Goal: Task Accomplishment & Management: Use online tool/utility

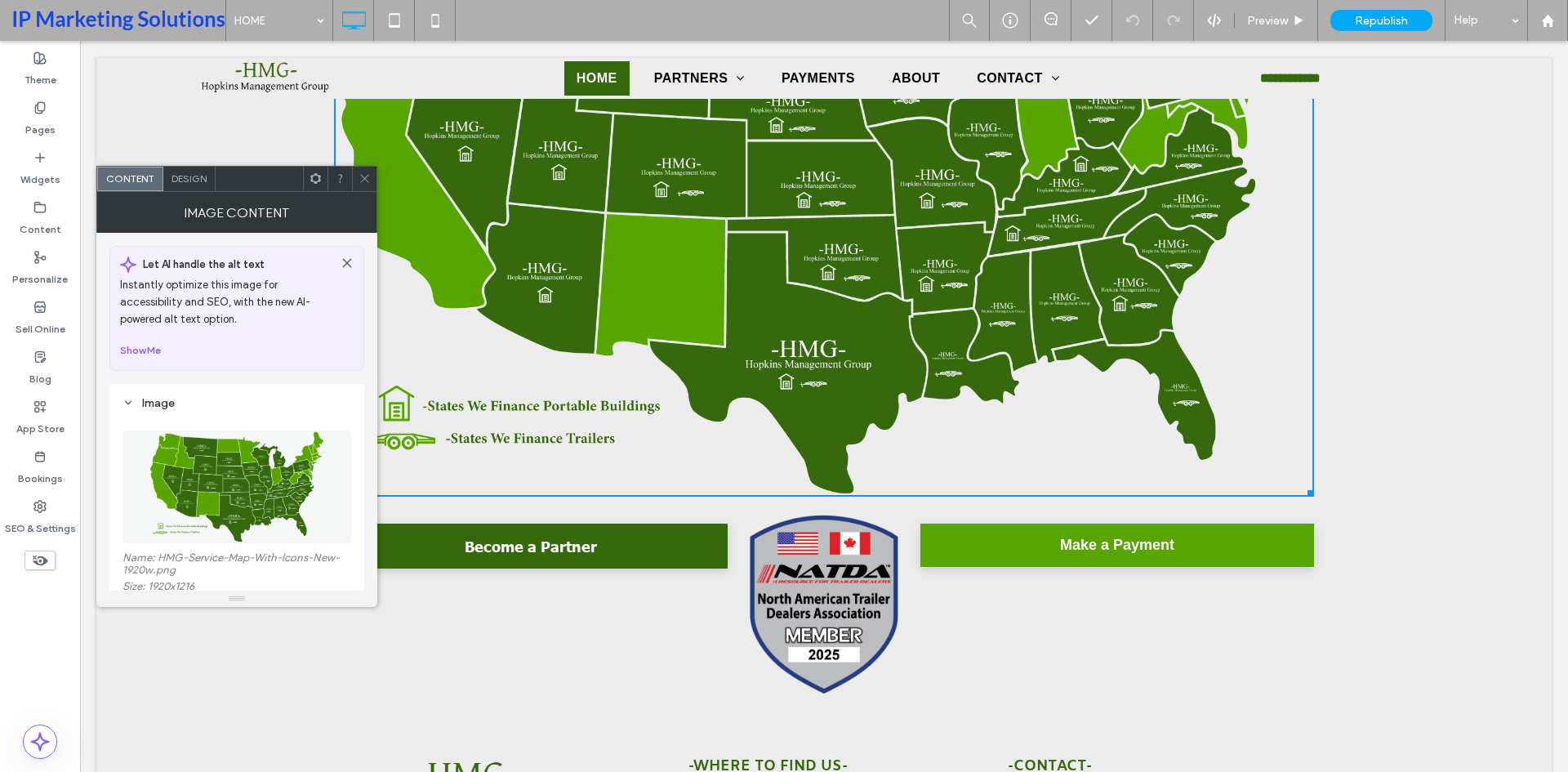
scroll to position [81, 0]
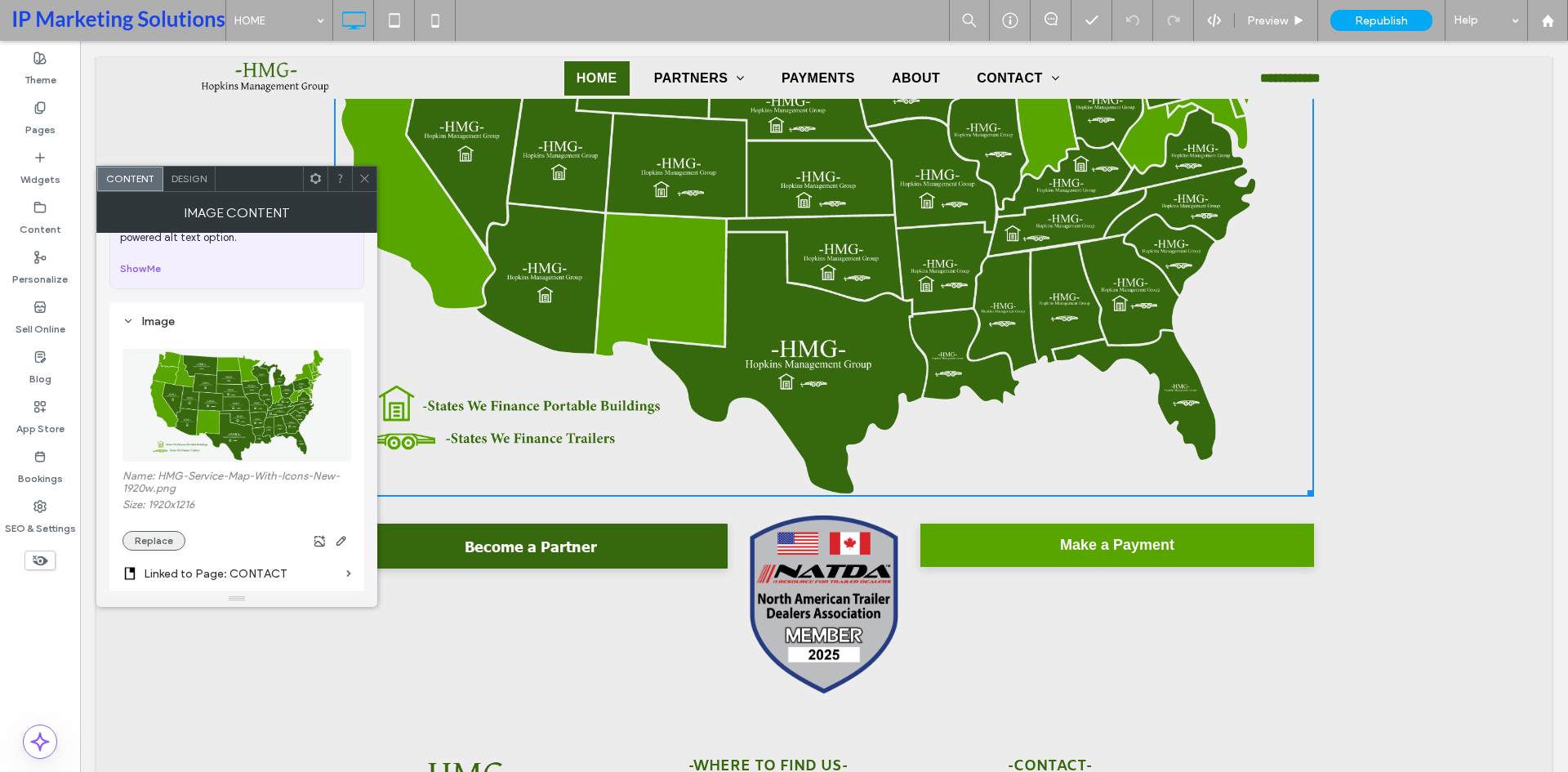
click at [140, 547] on button "Replace" at bounding box center [154, 540] width 63 height 19
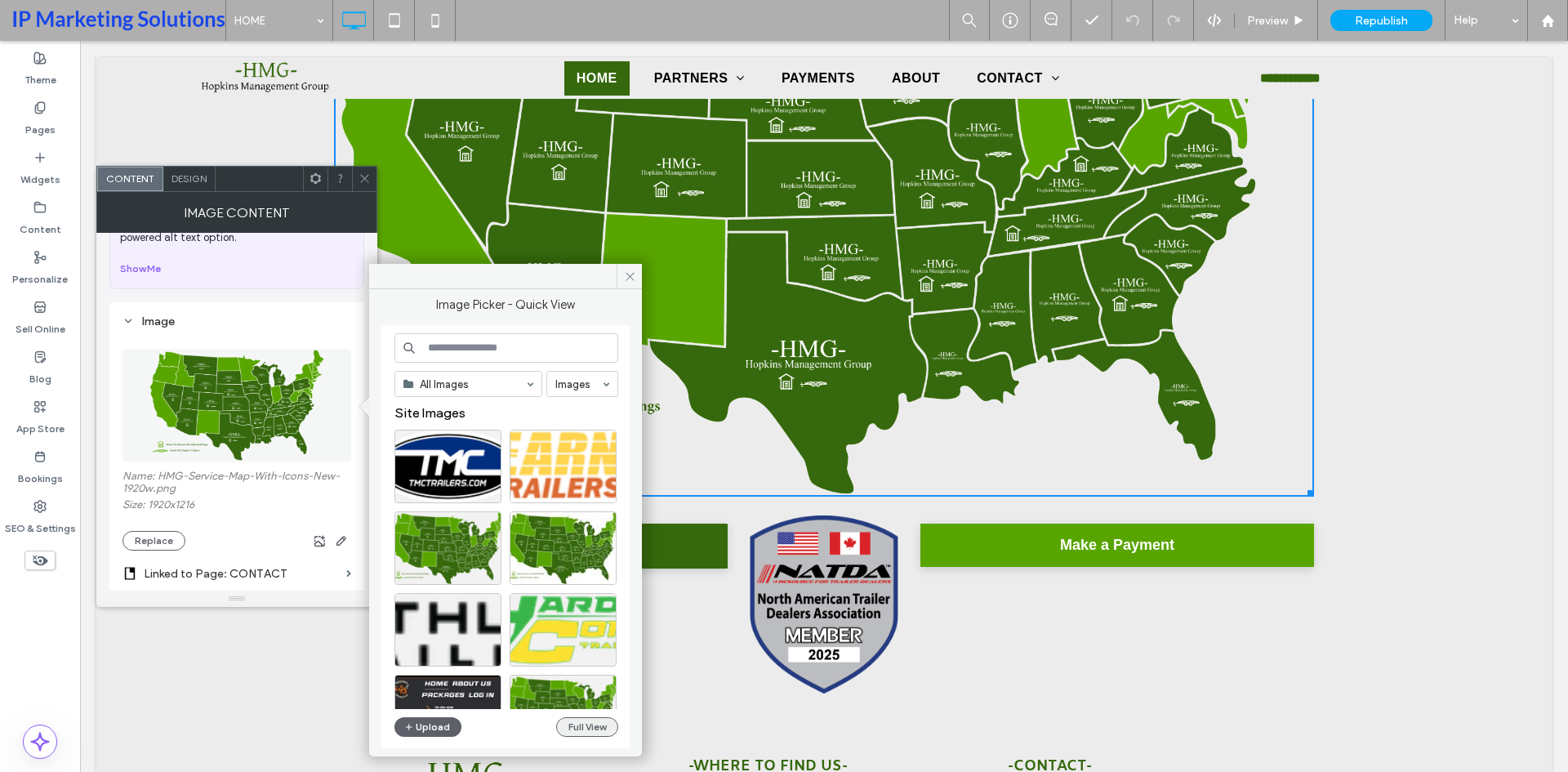
click at [597, 734] on button "Full View" at bounding box center [586, 726] width 62 height 19
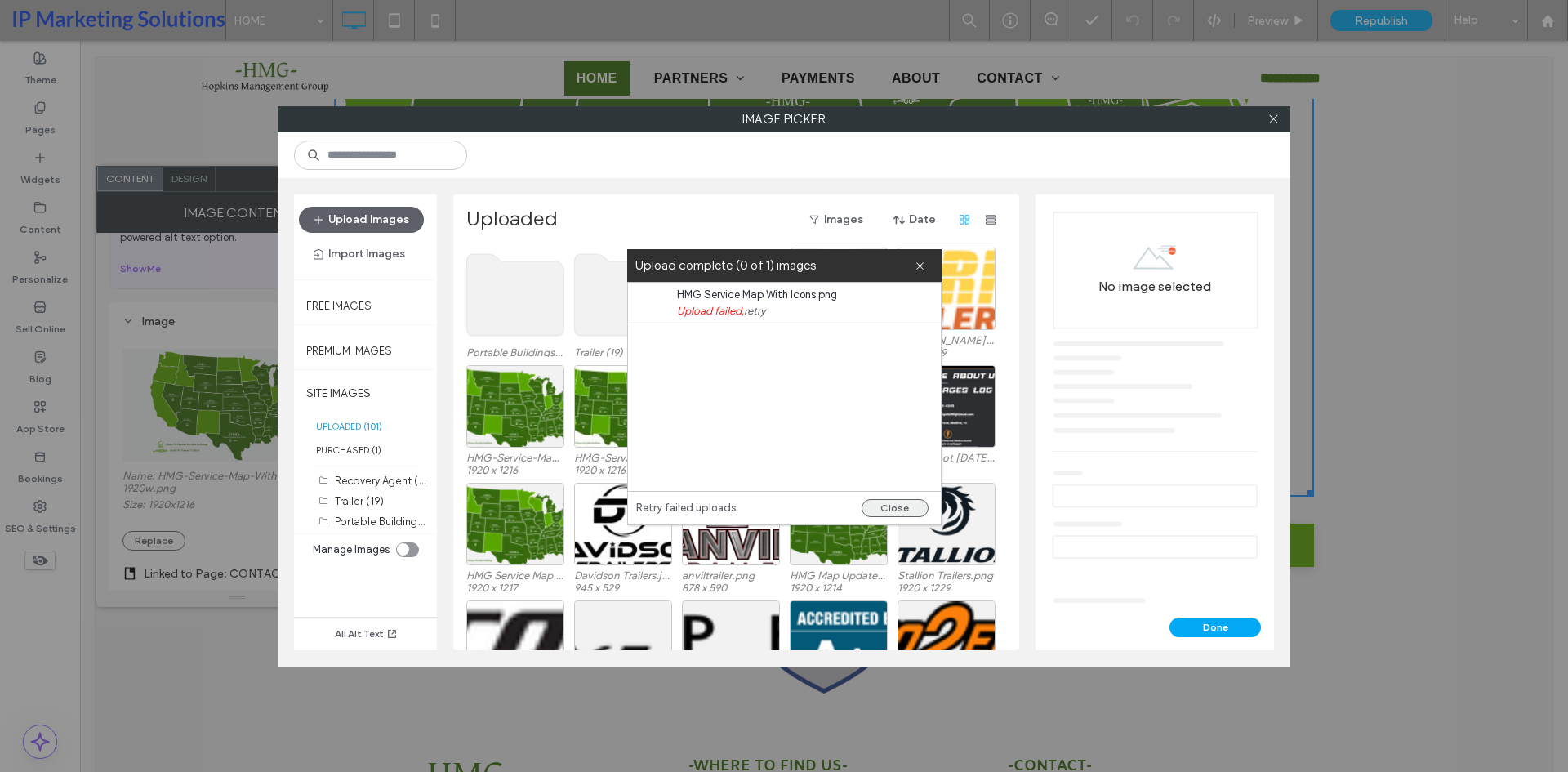
click at [889, 512] on button "Close" at bounding box center [895, 508] width 67 height 18
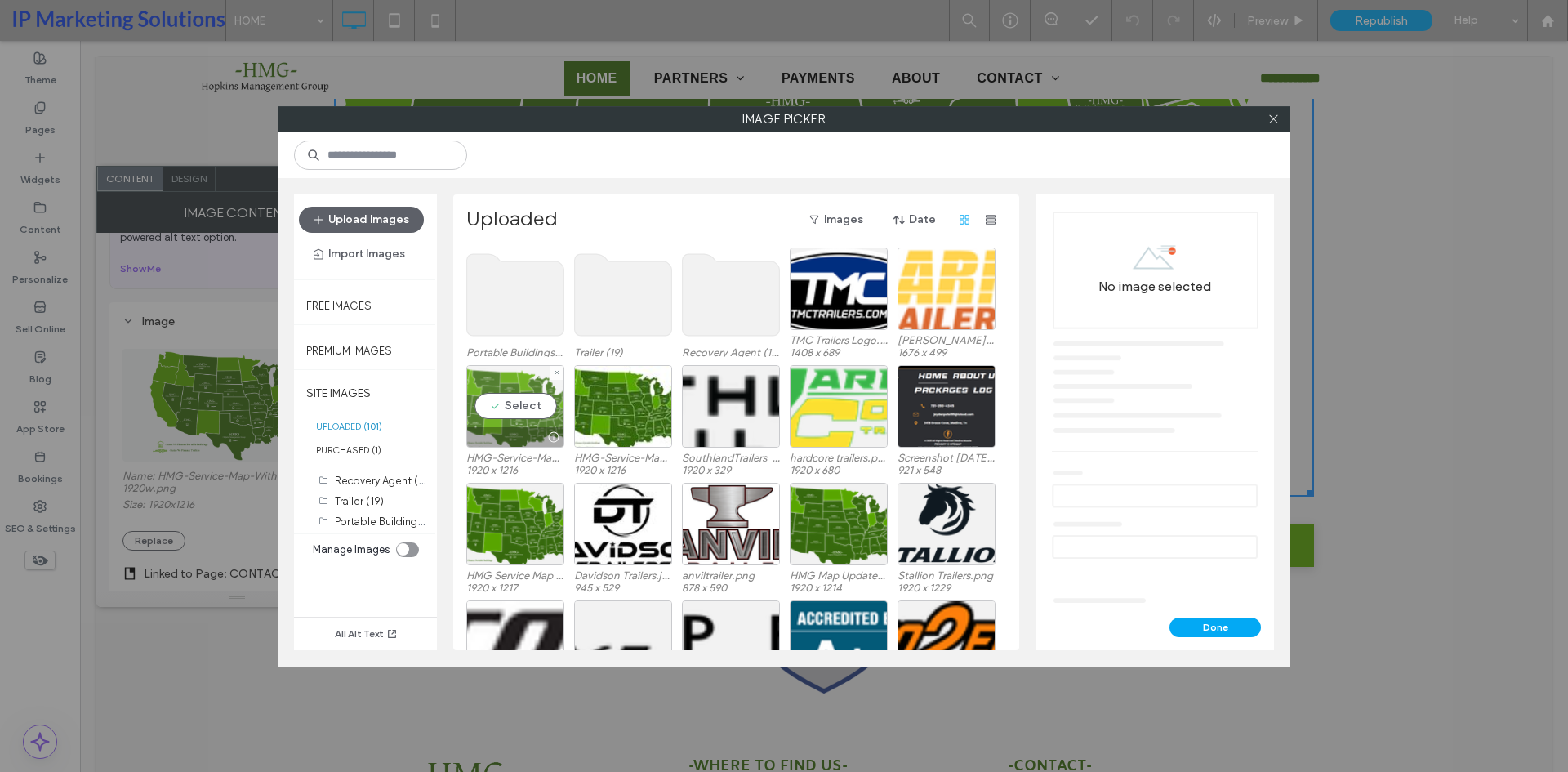
click at [496, 430] on div at bounding box center [515, 436] width 97 height 19
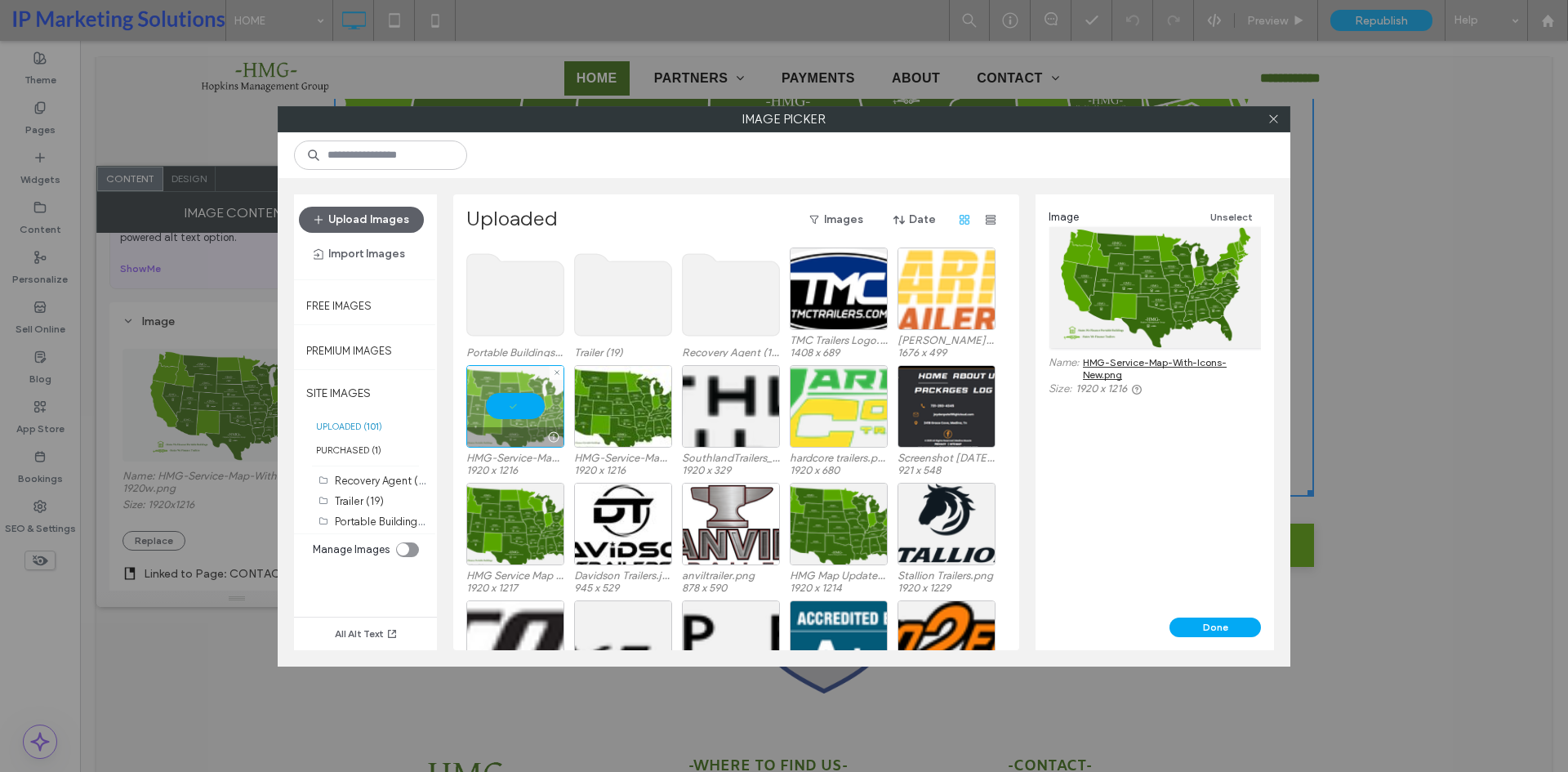
click at [517, 440] on div at bounding box center [515, 436] width 97 height 19
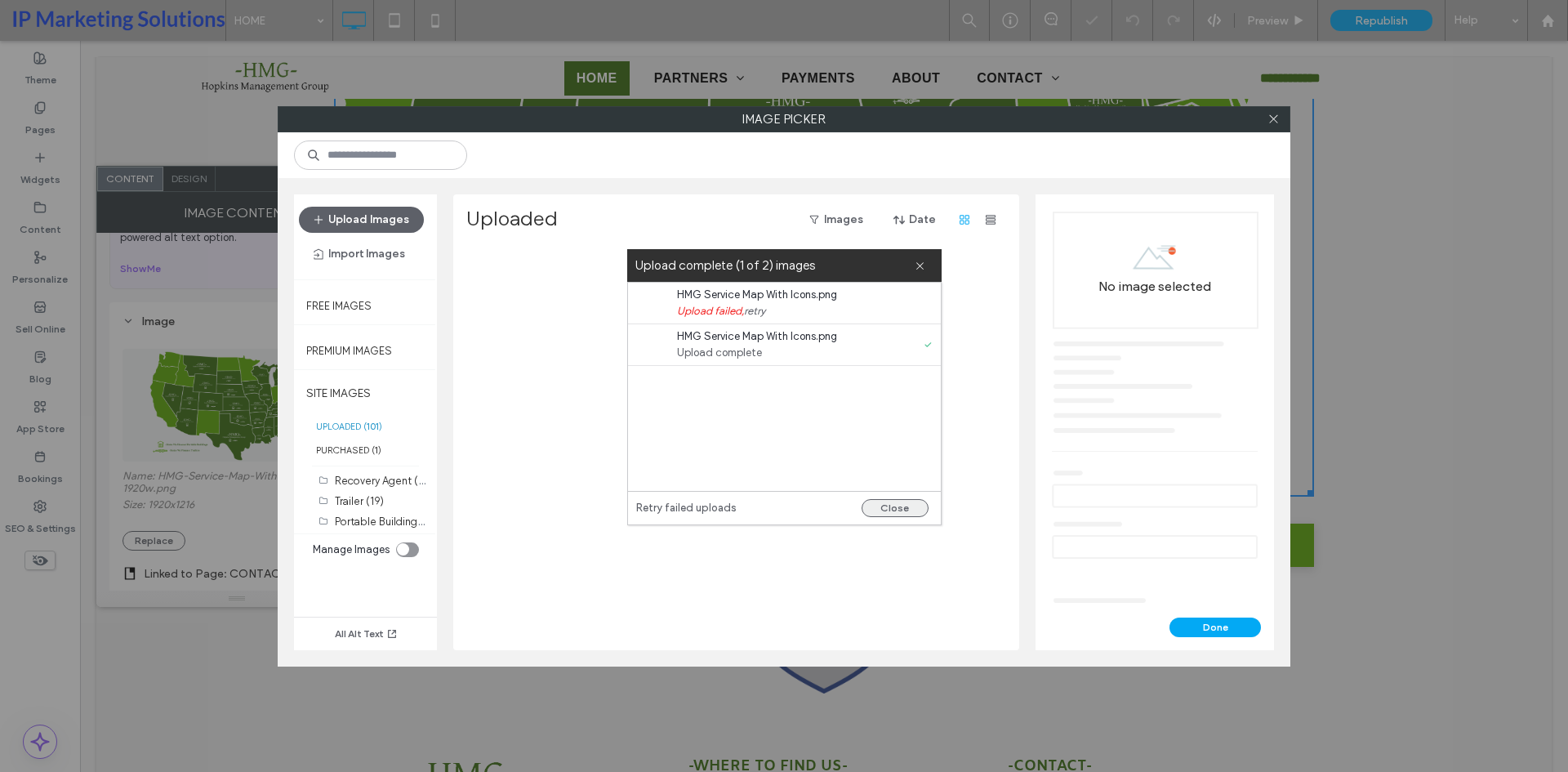
click at [895, 508] on button "Close" at bounding box center [895, 508] width 67 height 18
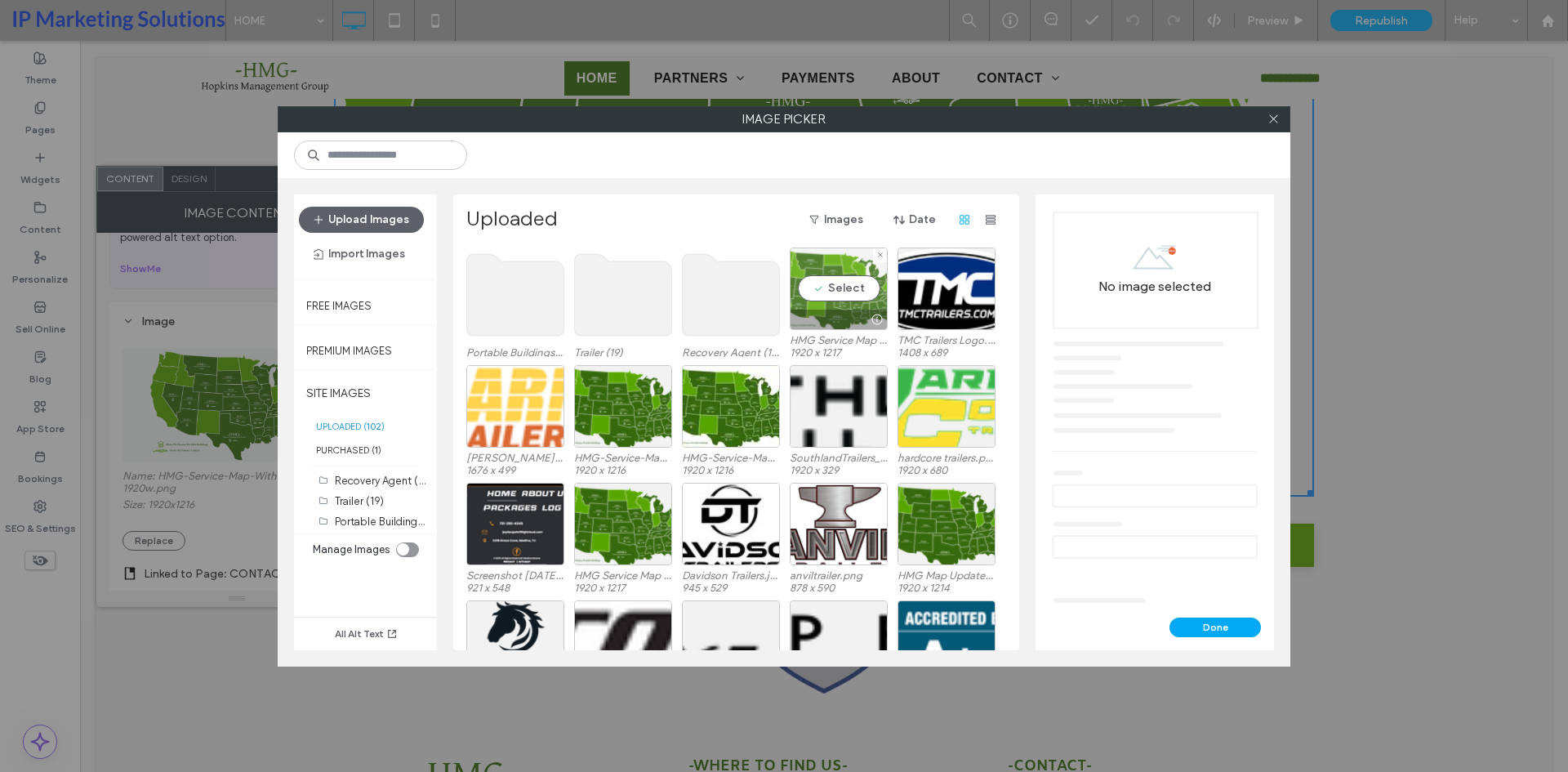
click at [862, 287] on div "Select" at bounding box center [839, 288] width 98 height 82
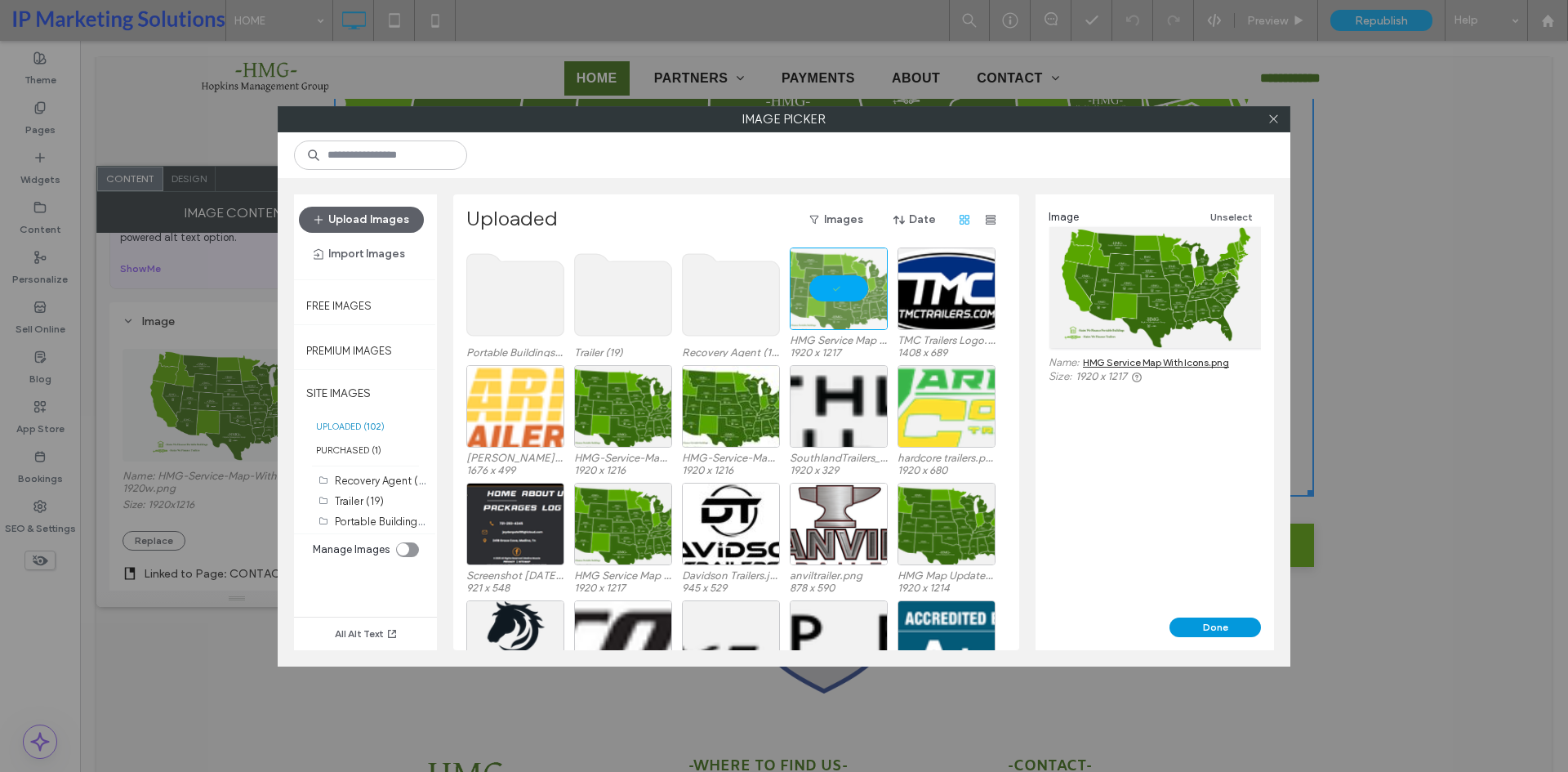
click at [1213, 629] on button "Done" at bounding box center [1215, 627] width 91 height 19
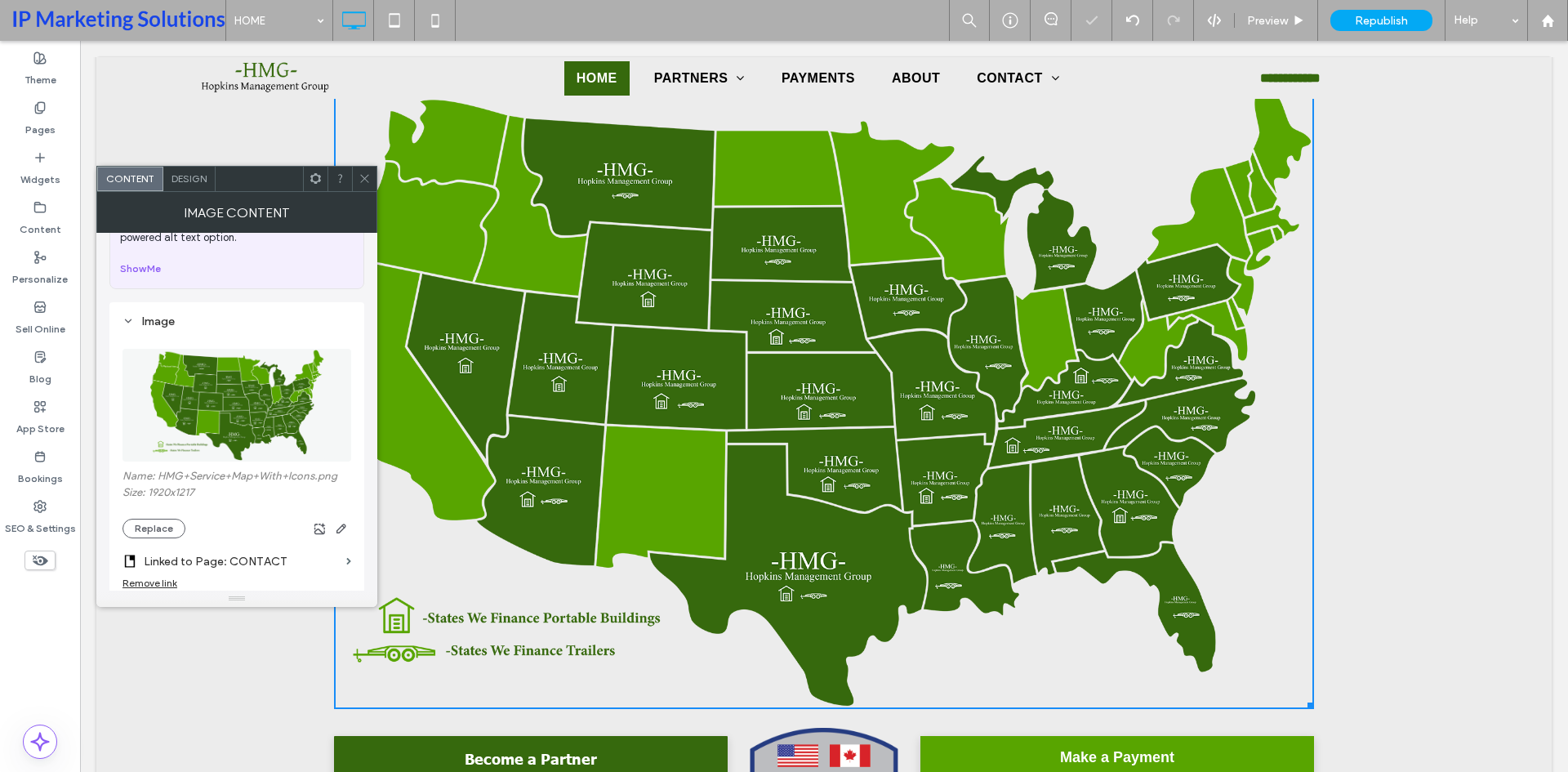
scroll to position [4165, 0]
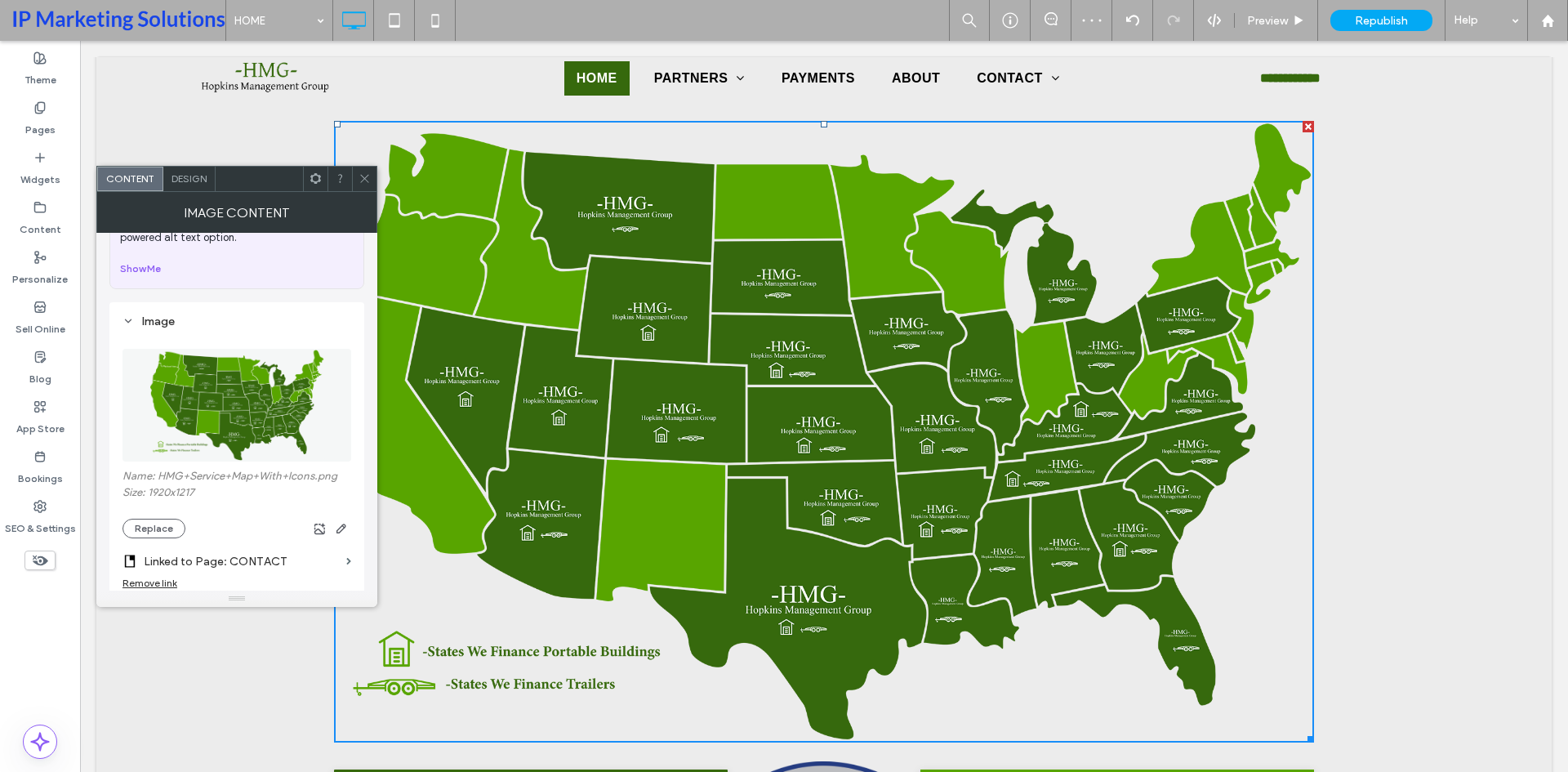
click at [357, 172] on div at bounding box center [363, 179] width 25 height 25
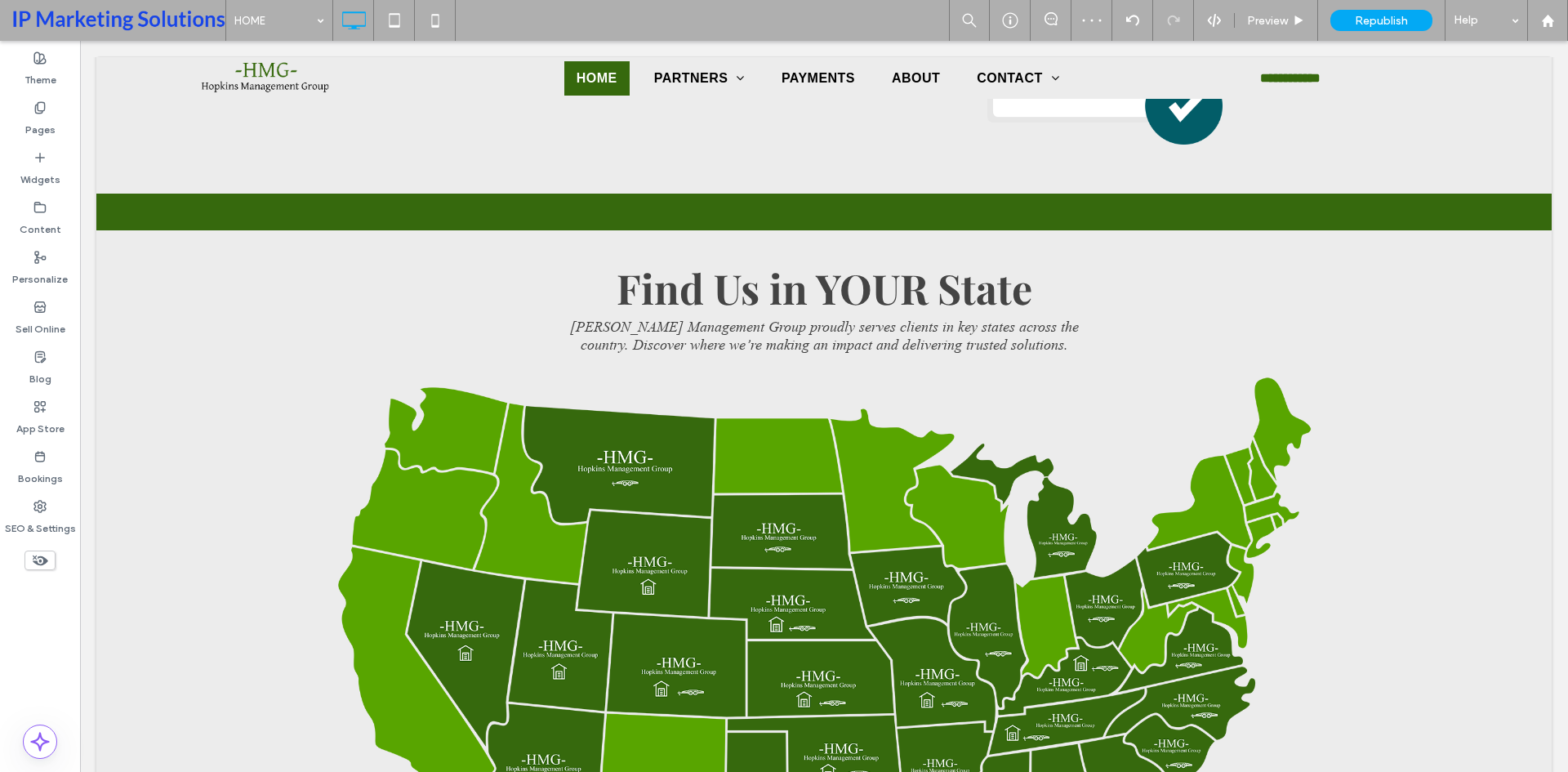
scroll to position [4084, 0]
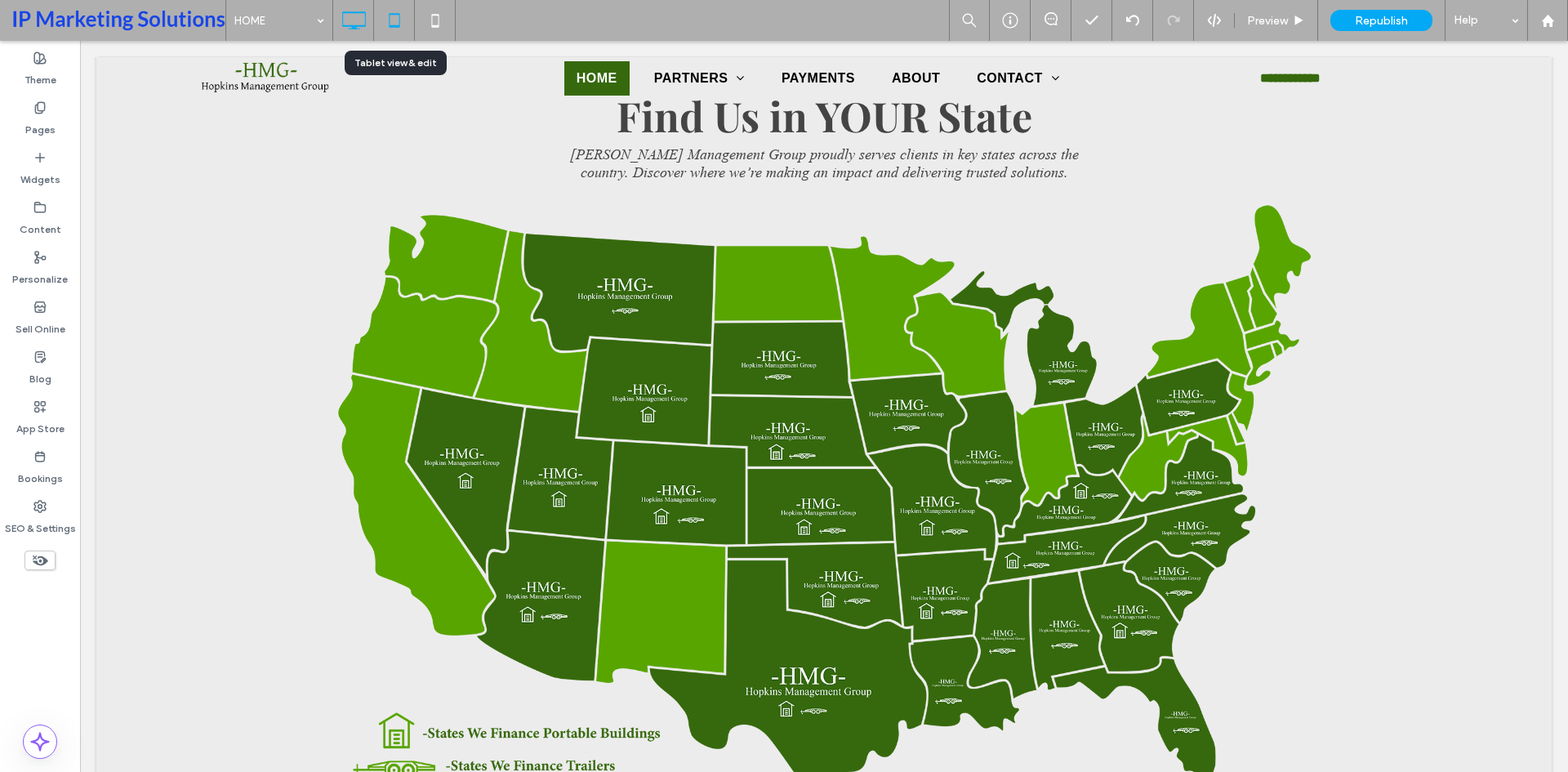
click at [389, 20] on icon at bounding box center [394, 20] width 33 height 33
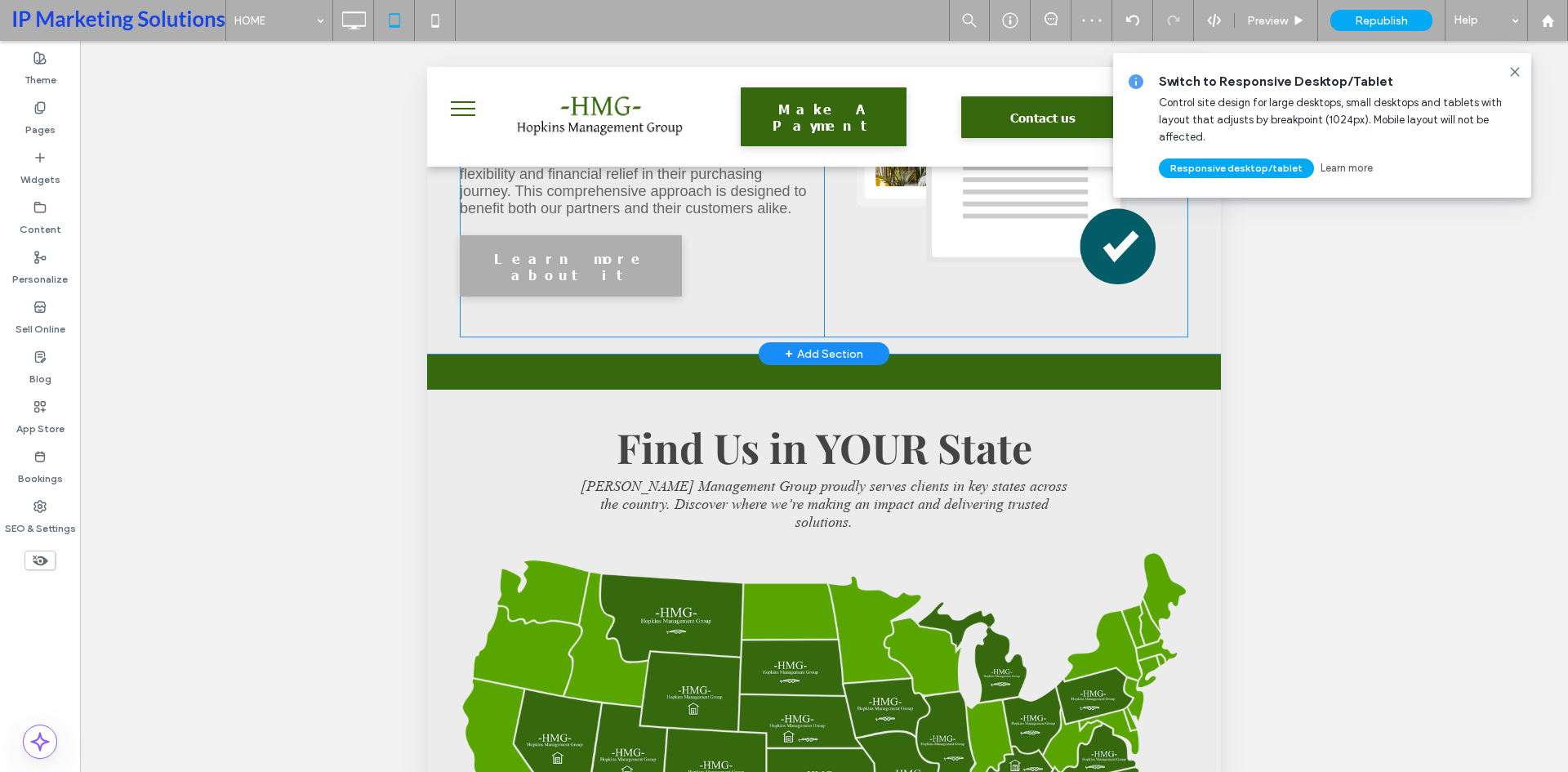
scroll to position [3913, 0]
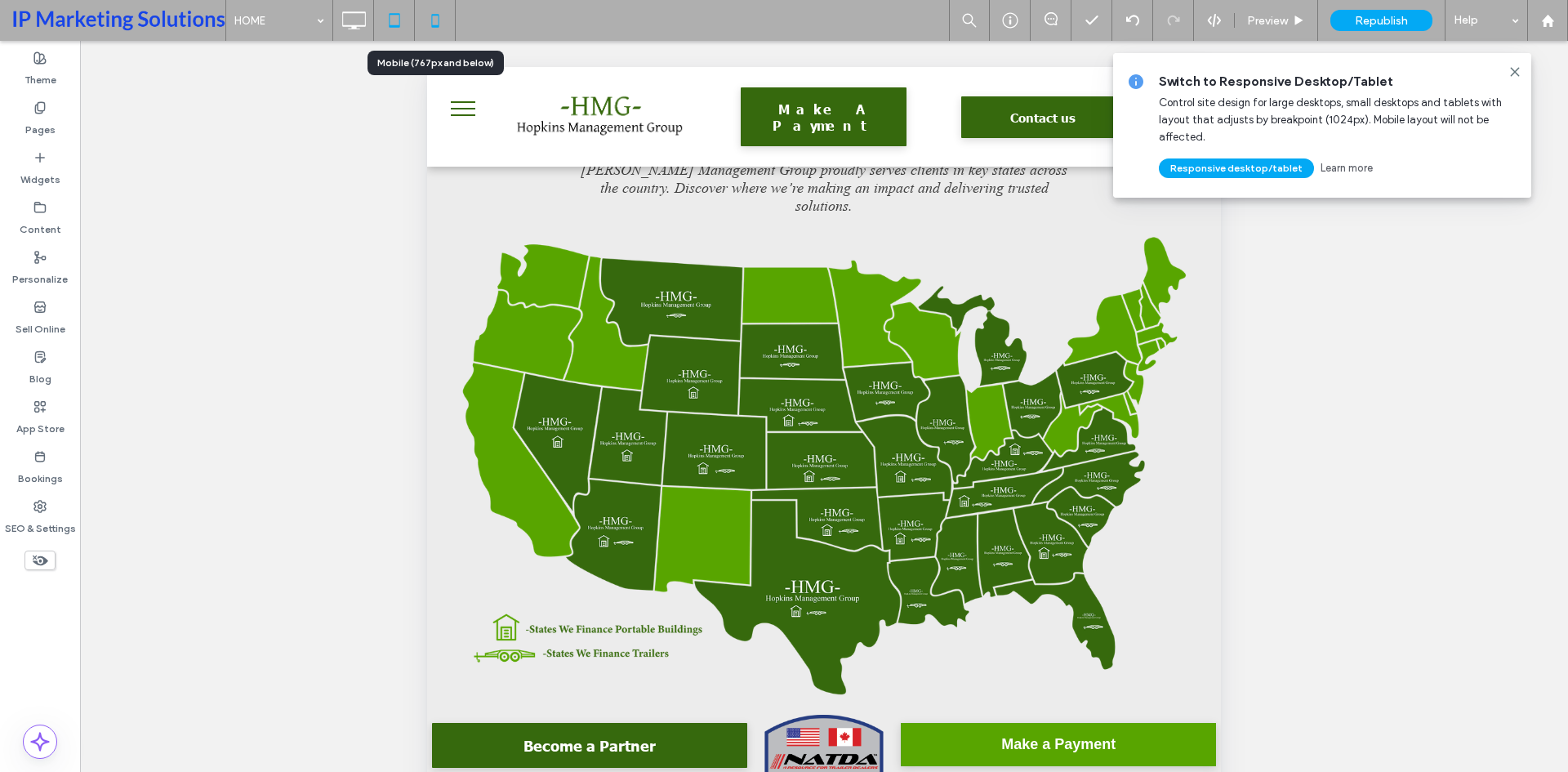
click at [429, 18] on icon at bounding box center [435, 20] width 33 height 33
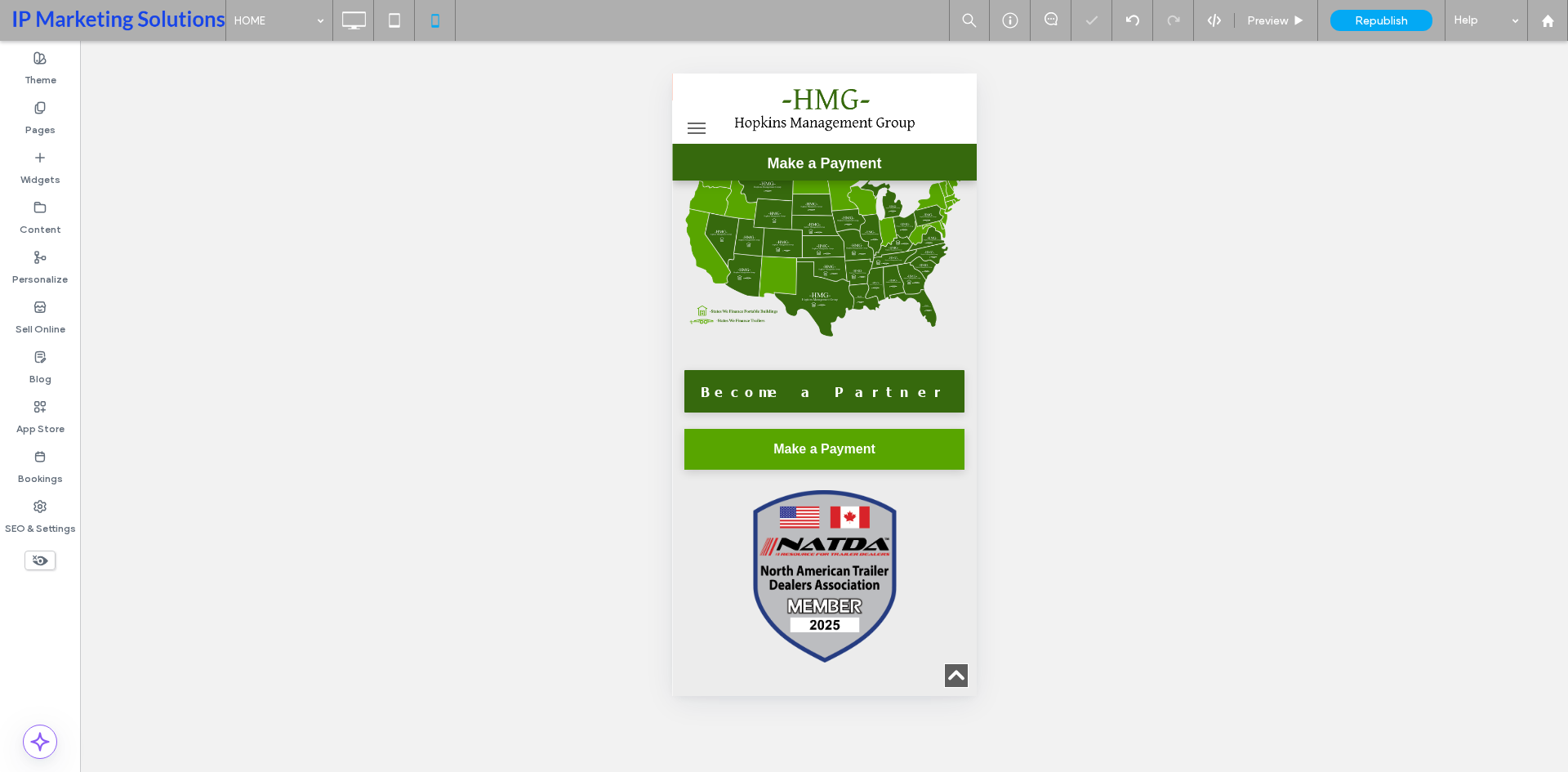
scroll to position [5448, 0]
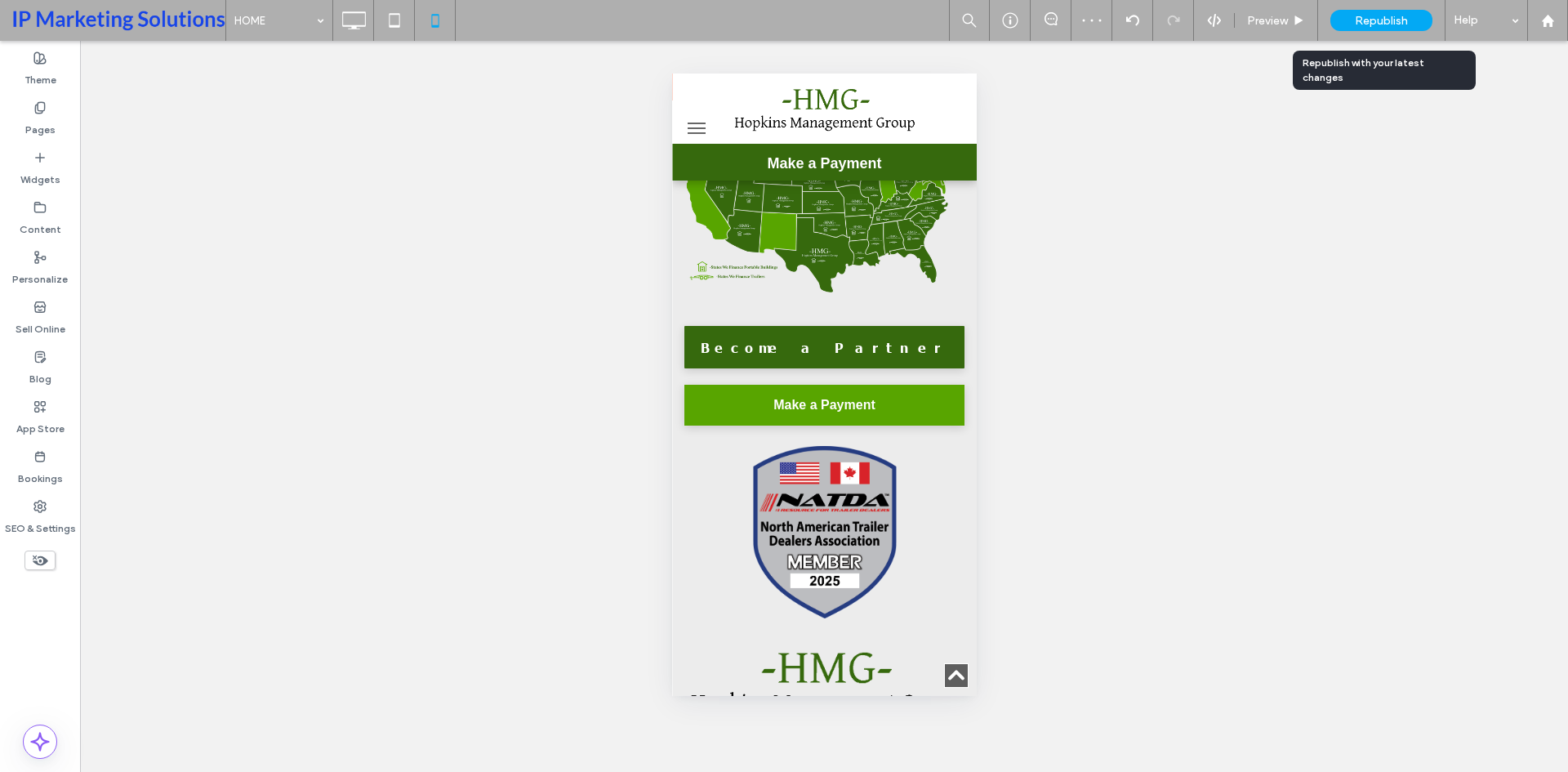
click at [1380, 25] on span "Republish" at bounding box center [1381, 20] width 53 height 14
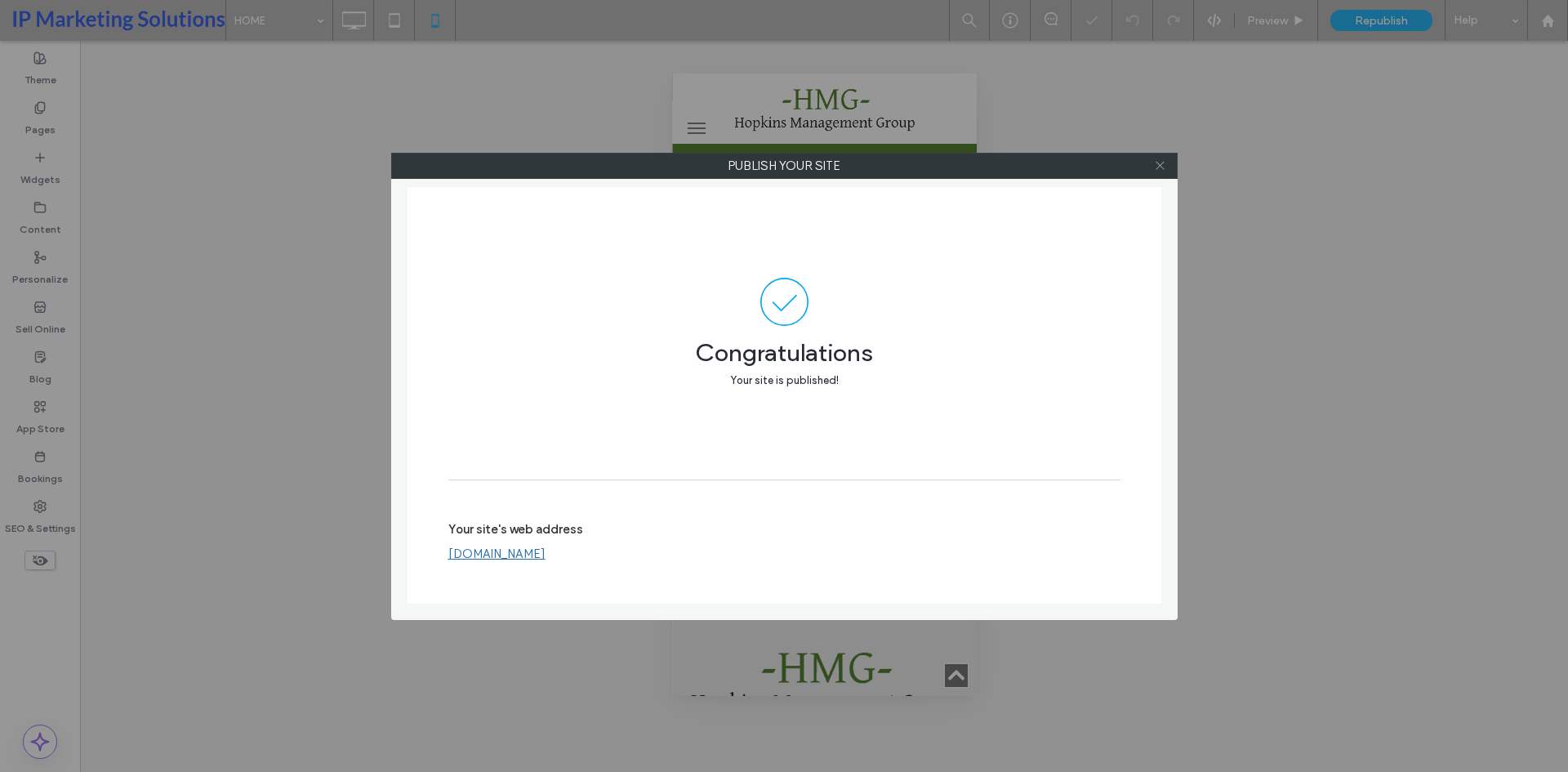
click at [1161, 168] on icon at bounding box center [1160, 165] width 12 height 12
